Goal: Task Accomplishment & Management: Use online tool/utility

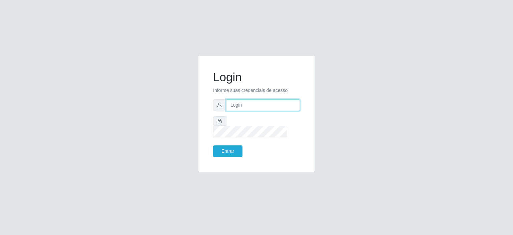
type input "[EMAIL_ADDRESS][DOMAIN_NAME]"
click at [238, 153] on div "Login Informe suas credenciais de acesso [EMAIL_ADDRESS][DOMAIN_NAME] Entrar" at bounding box center [256, 113] width 100 height 100
click at [226, 146] on button "Entrar" at bounding box center [227, 151] width 29 height 12
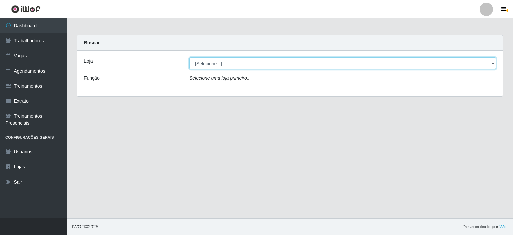
click at [213, 63] on select "[Selecione...] Preço Bom Supermercado" at bounding box center [342, 63] width 306 height 12
select select "387"
click at [189, 57] on select "[Selecione...] Preço Bom Supermercado" at bounding box center [342, 63] width 306 height 12
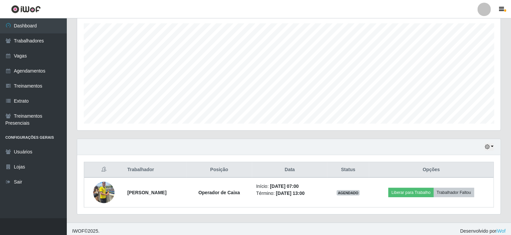
scroll to position [118, 0]
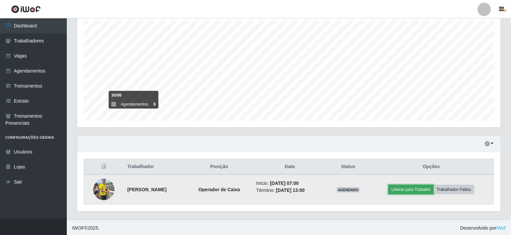
click at [416, 189] on button "Liberar para Trabalho" at bounding box center [410, 189] width 45 height 9
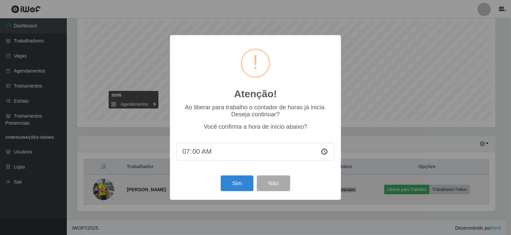
scroll to position [138, 420]
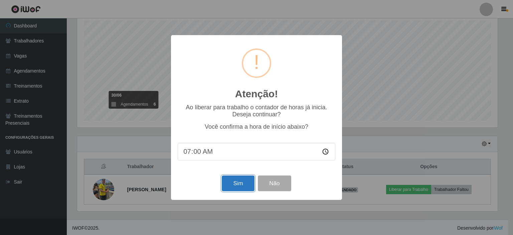
click at [232, 189] on button "Sim" at bounding box center [238, 183] width 32 height 16
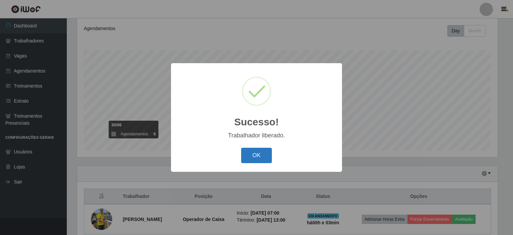
click at [256, 154] on button "OK" at bounding box center [256, 155] width 31 height 16
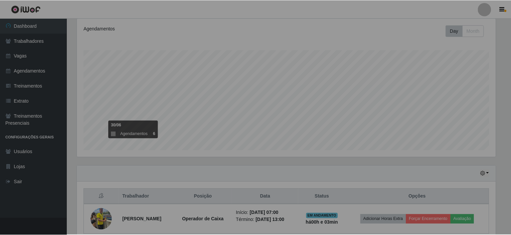
scroll to position [138, 423]
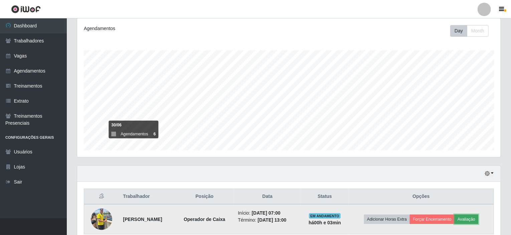
click at [471, 219] on button "Avaliação" at bounding box center [466, 218] width 24 height 9
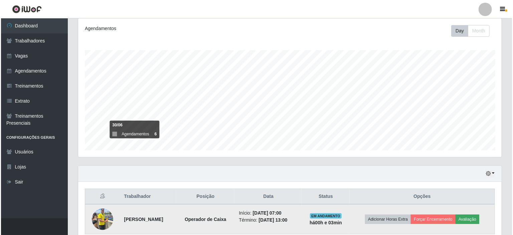
scroll to position [138, 420]
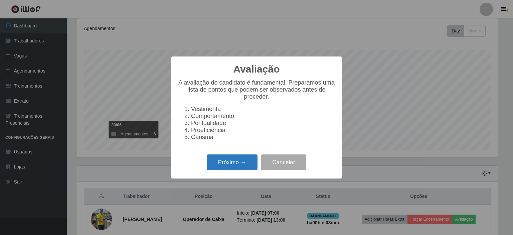
click at [226, 164] on button "Próximo →" at bounding box center [232, 162] width 51 height 16
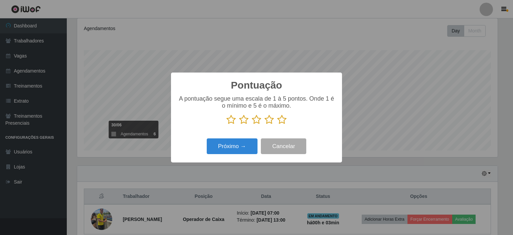
scroll to position [333541, 333259]
click at [280, 121] on icon at bounding box center [281, 119] width 9 height 10
click at [277, 124] on input "radio" at bounding box center [277, 124] width 0 height 0
click at [230, 144] on button "Próximo →" at bounding box center [232, 146] width 51 height 16
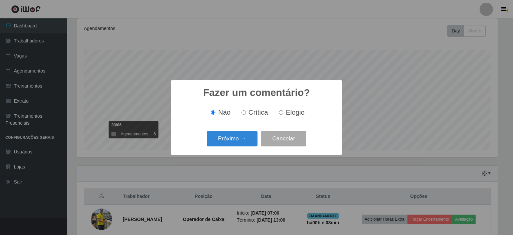
click at [230, 144] on button "Próximo →" at bounding box center [232, 139] width 51 height 16
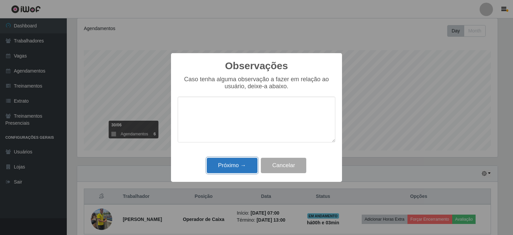
click at [227, 168] on button "Próximo →" at bounding box center [232, 165] width 51 height 16
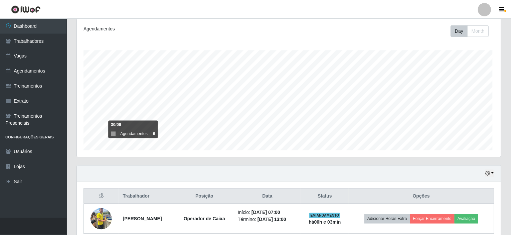
scroll to position [138, 423]
